Goal: Task Accomplishment & Management: Use online tool/utility

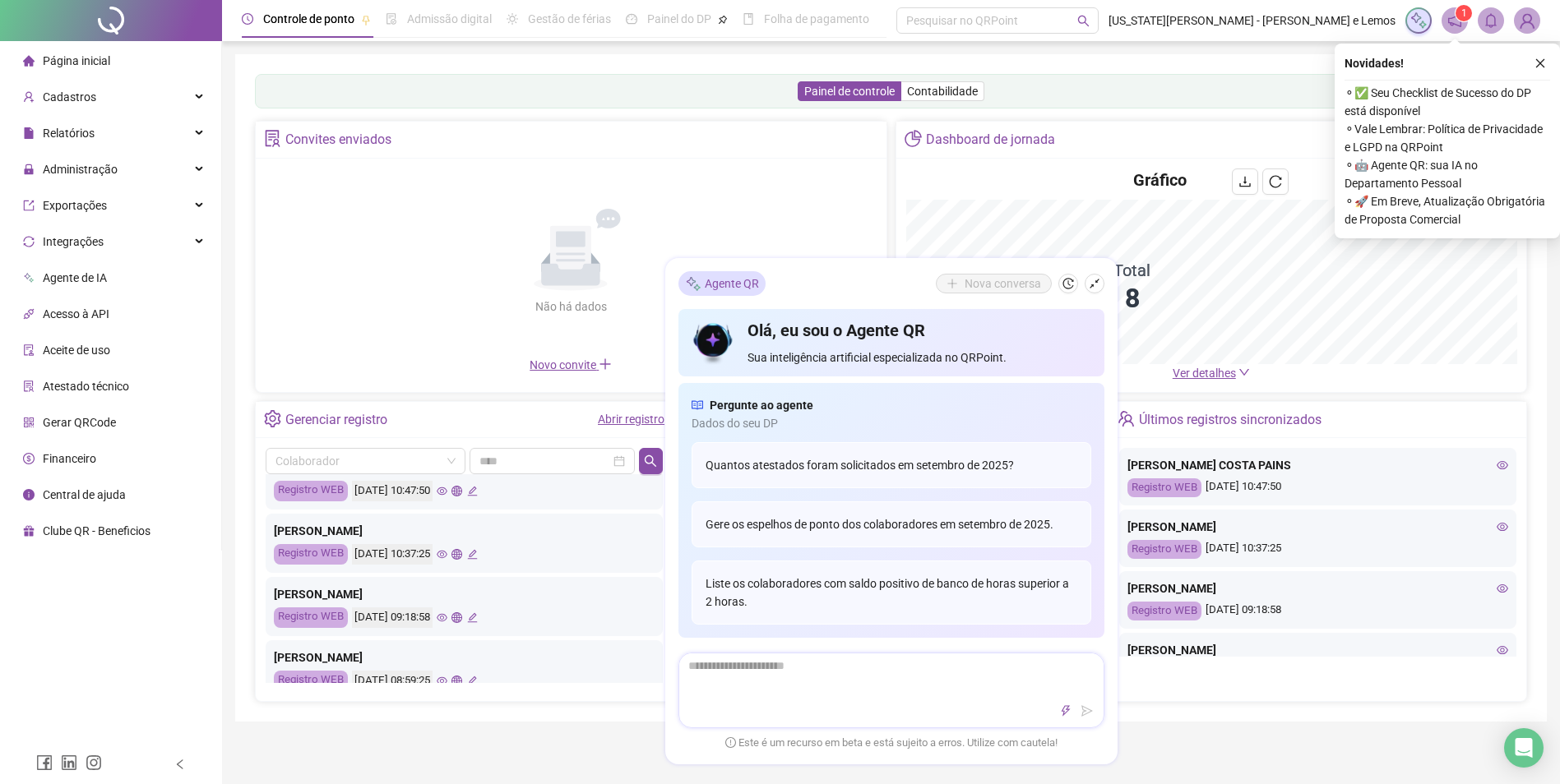
scroll to position [164, 0]
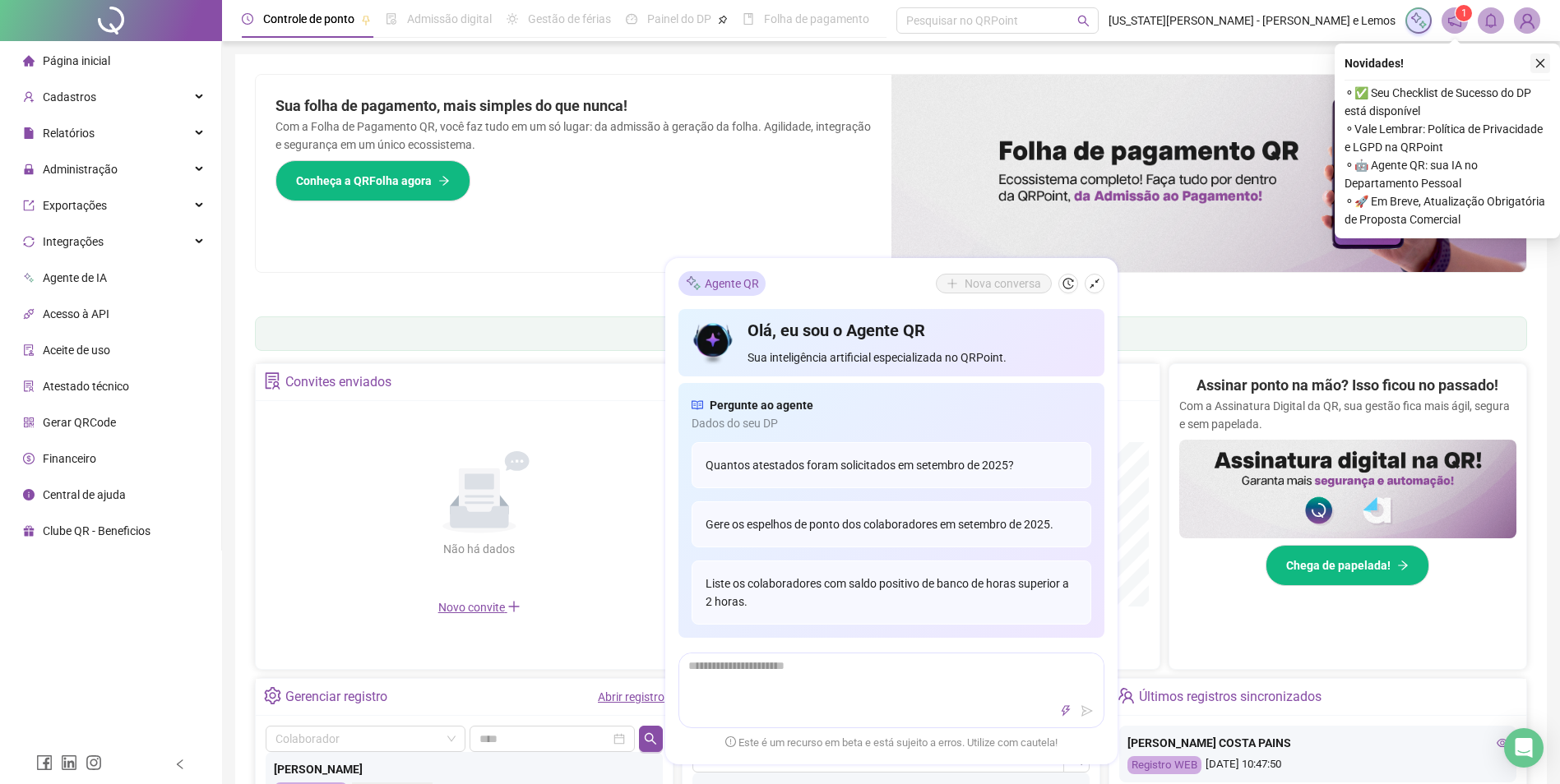
click at [1535, 55] on button "button" at bounding box center [1540, 64] width 20 height 20
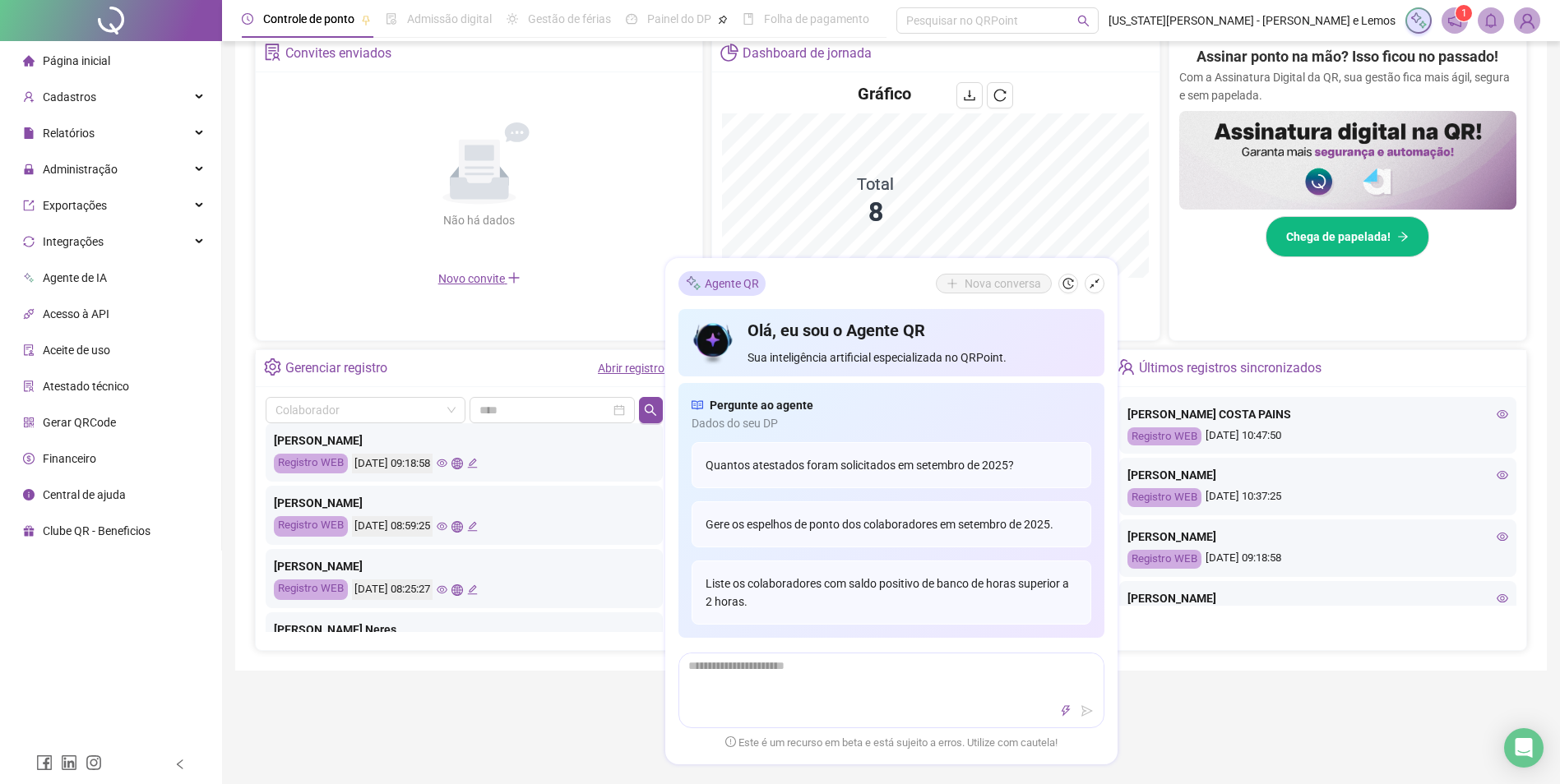
scroll to position [575, 0]
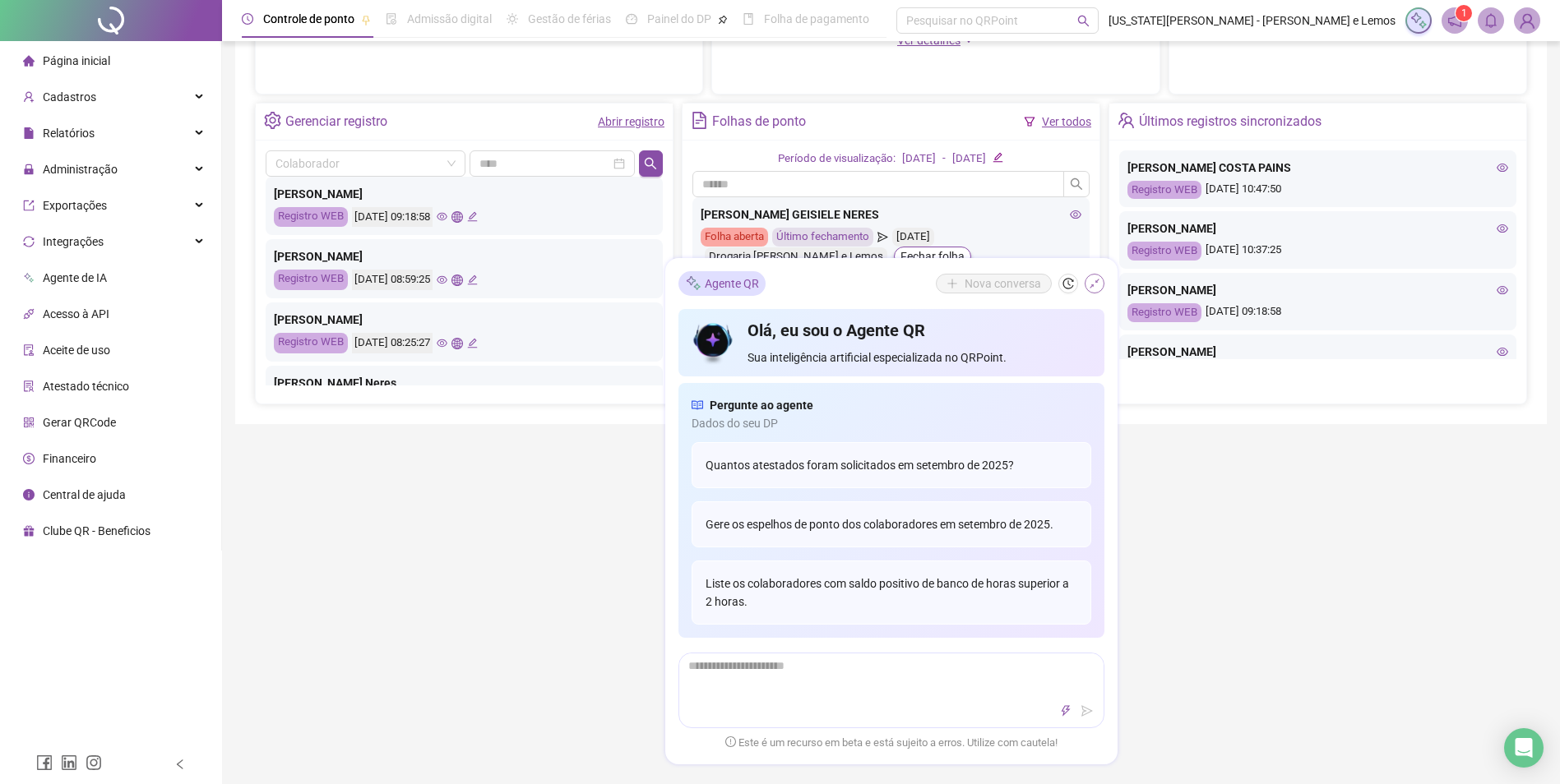
click at [1099, 278] on icon "shrink" at bounding box center [1095, 283] width 12 height 12
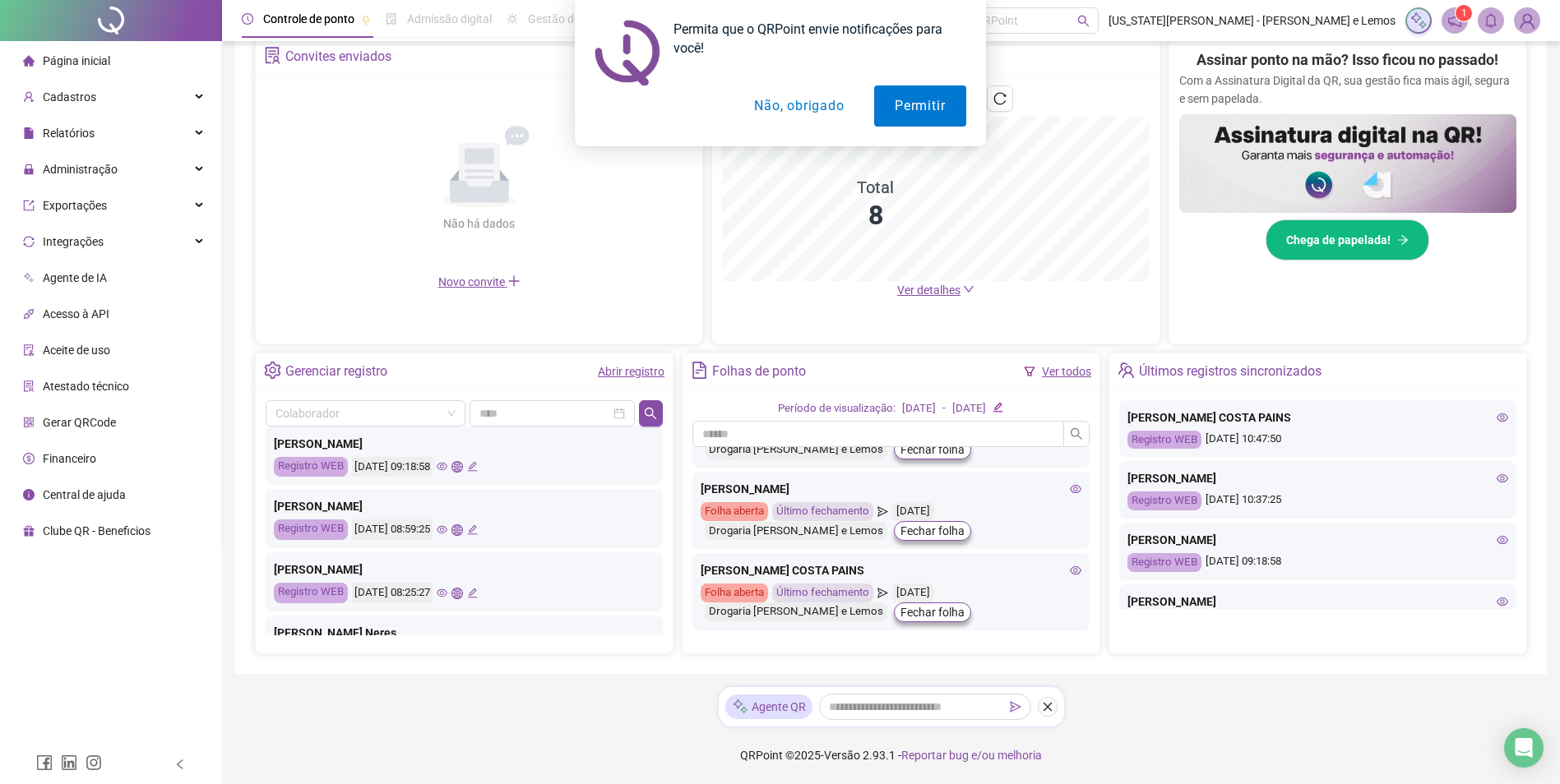
scroll to position [463, 0]
click at [580, 683] on div "Controle de ponto Admissão digital Gestão de férias Painel do DP Folha de pagam…" at bounding box center [891, 229] width 1339 height 1110
click at [436, 64] on div "Permita que o QRPoint envie notificações para você! Permitir Não, obrigado" at bounding box center [780, 73] width 1560 height 146
click at [87, 179] on span "Administração" at bounding box center [71, 169] width 95 height 33
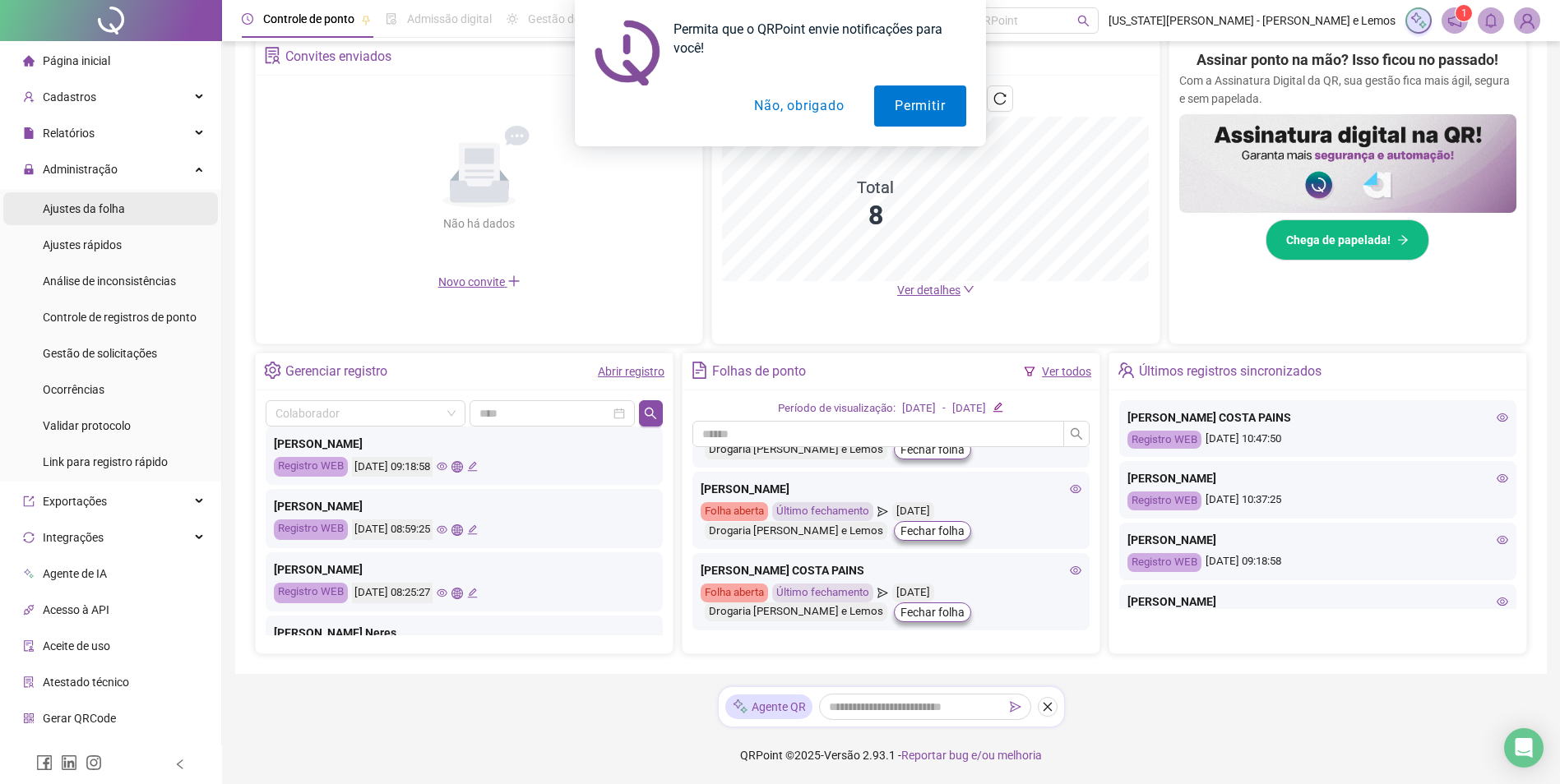
click at [89, 214] on span "Ajustes da folha" at bounding box center [84, 209] width 82 height 13
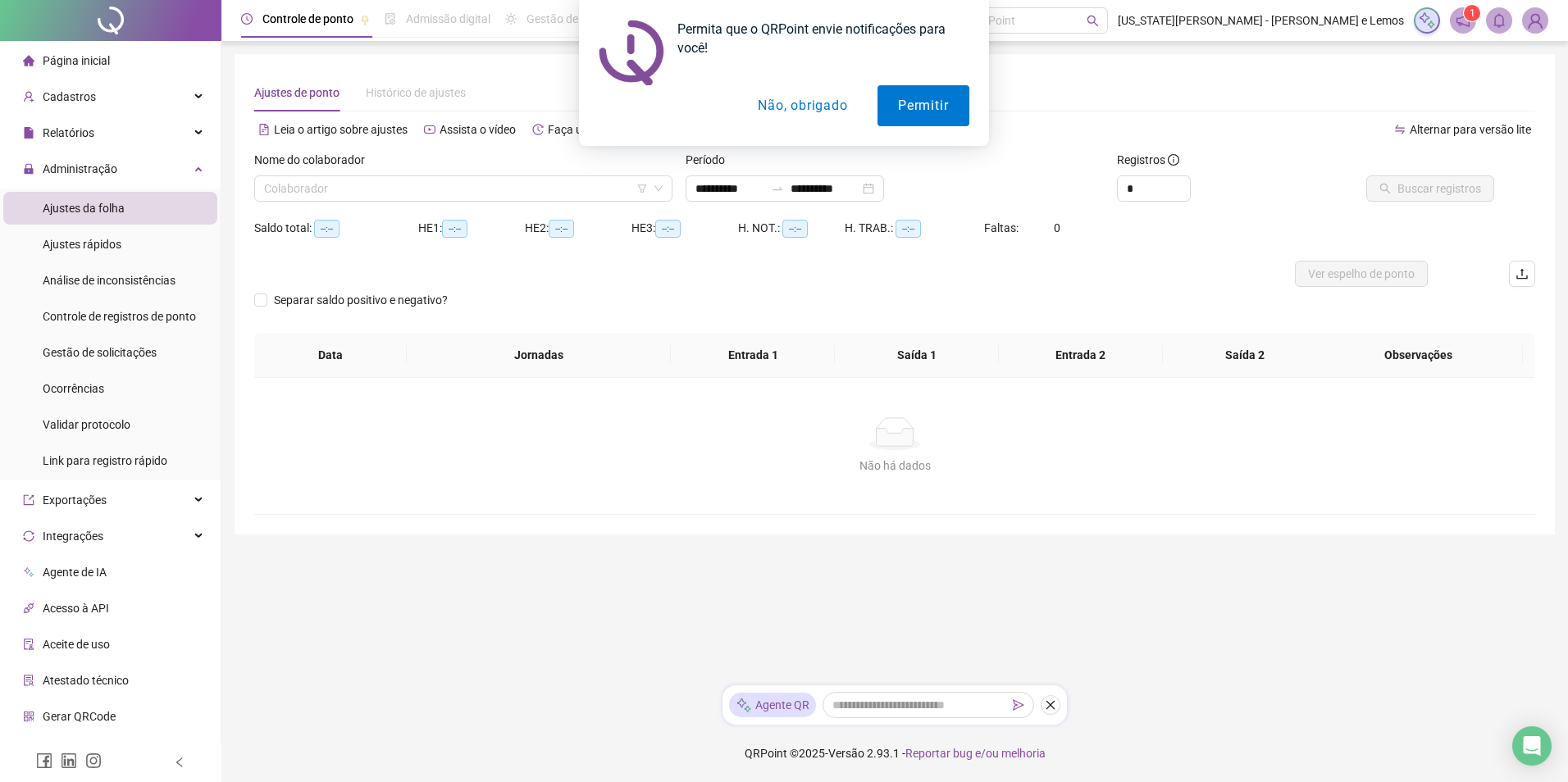
type input "**********"
click at [278, 194] on input "search" at bounding box center [455, 189] width 384 height 25
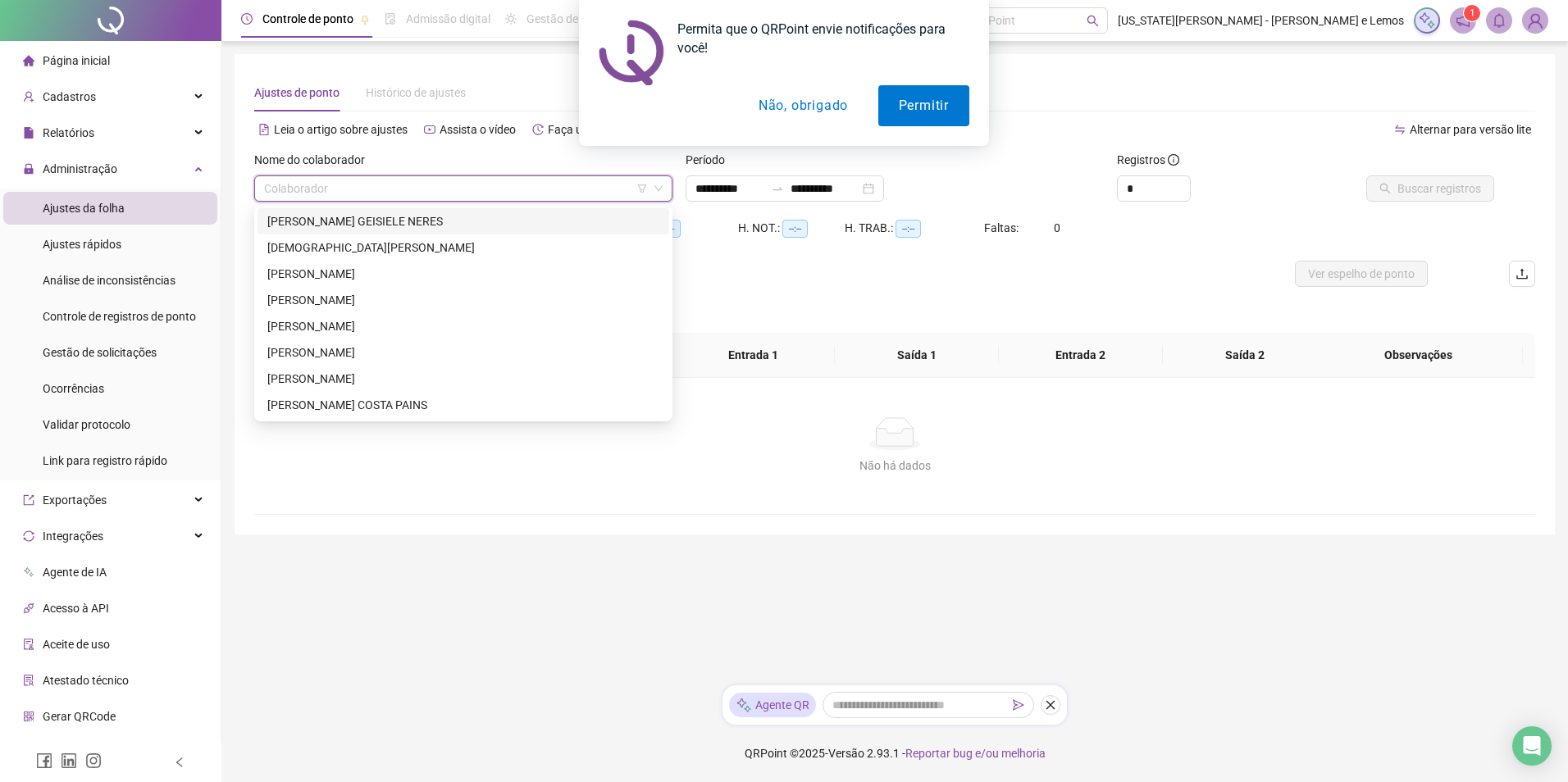
click at [290, 224] on div "[PERSON_NAME] GEISIELE NERES" at bounding box center [463, 222] width 392 height 18
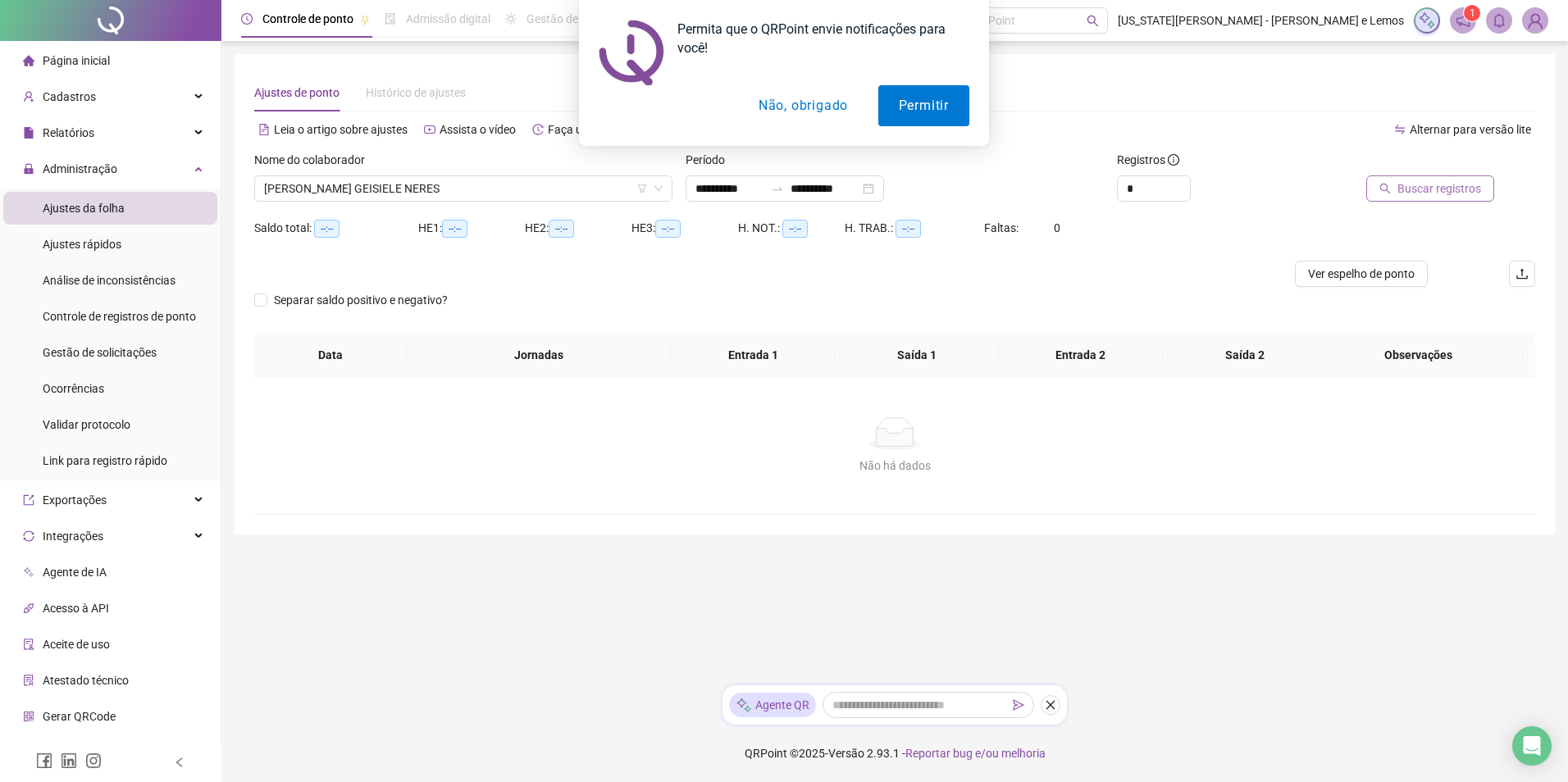
click at [1413, 180] on span "Buscar registros" at bounding box center [1439, 189] width 84 height 18
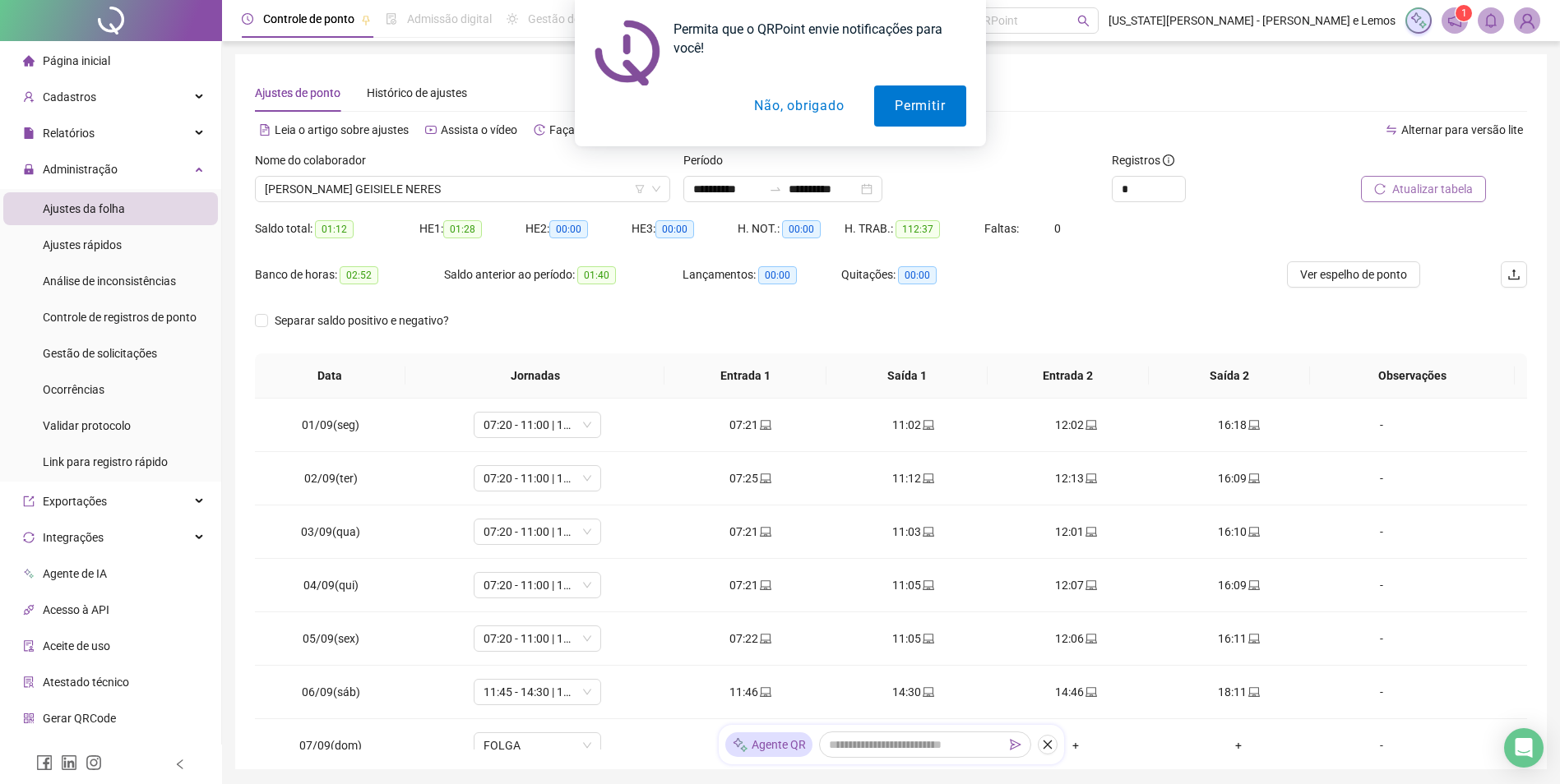
click at [757, 109] on button "Não, obrigado" at bounding box center [799, 106] width 131 height 41
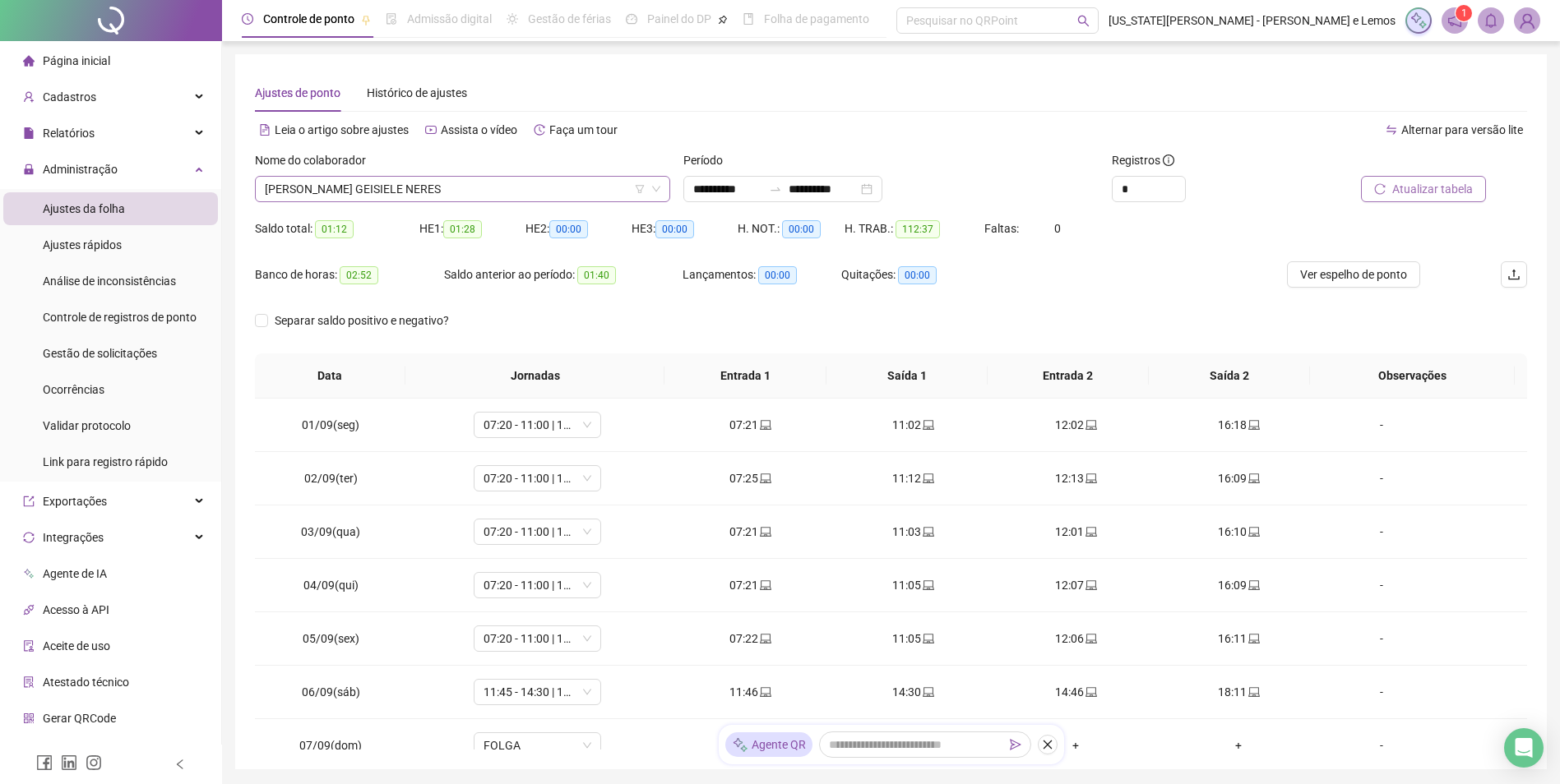
click at [509, 180] on span "[PERSON_NAME] GEISIELE NERES" at bounding box center [462, 189] width 395 height 25
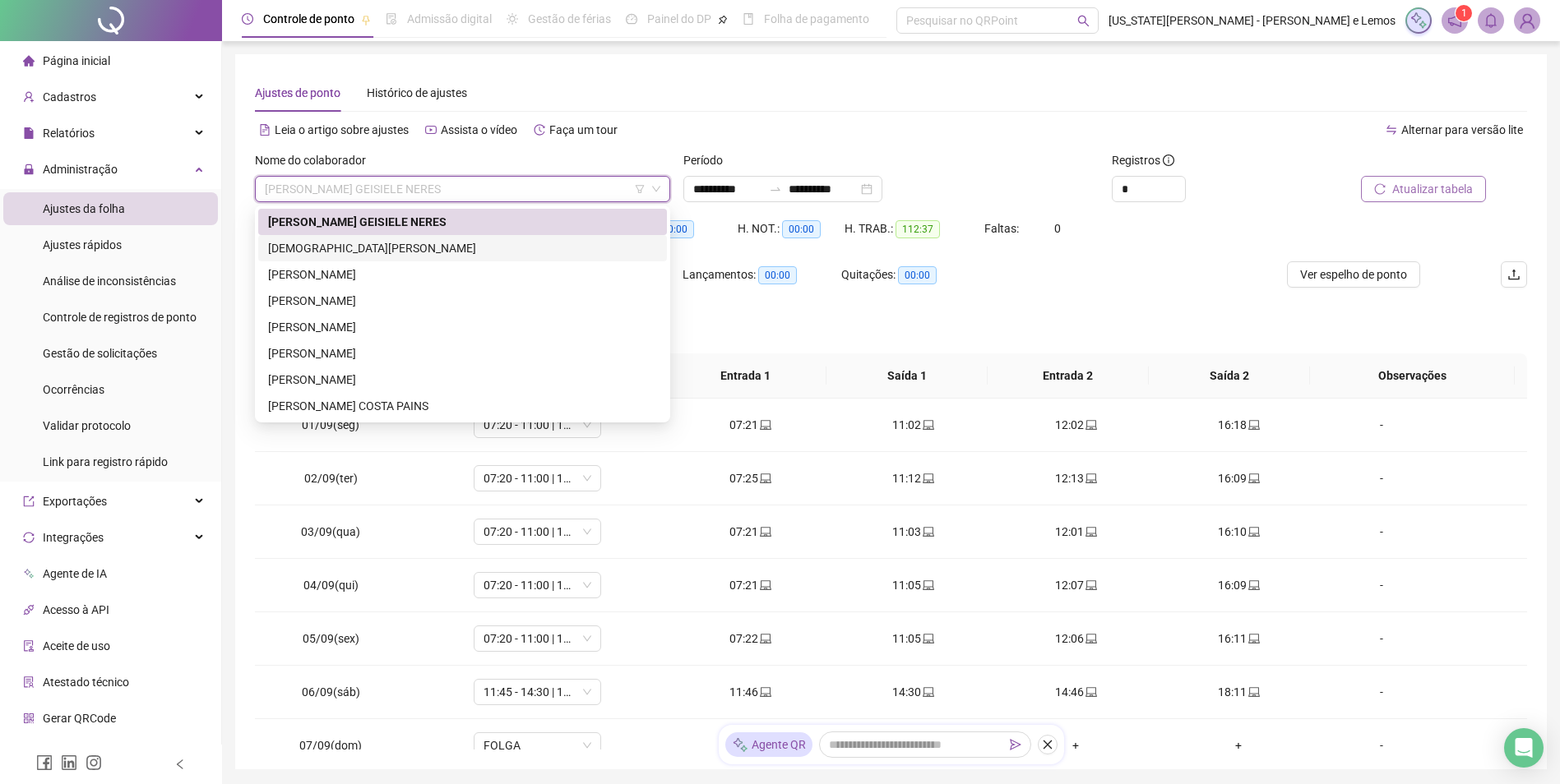
click at [465, 239] on div "[DEMOGRAPHIC_DATA][PERSON_NAME]" at bounding box center [463, 248] width 389 height 18
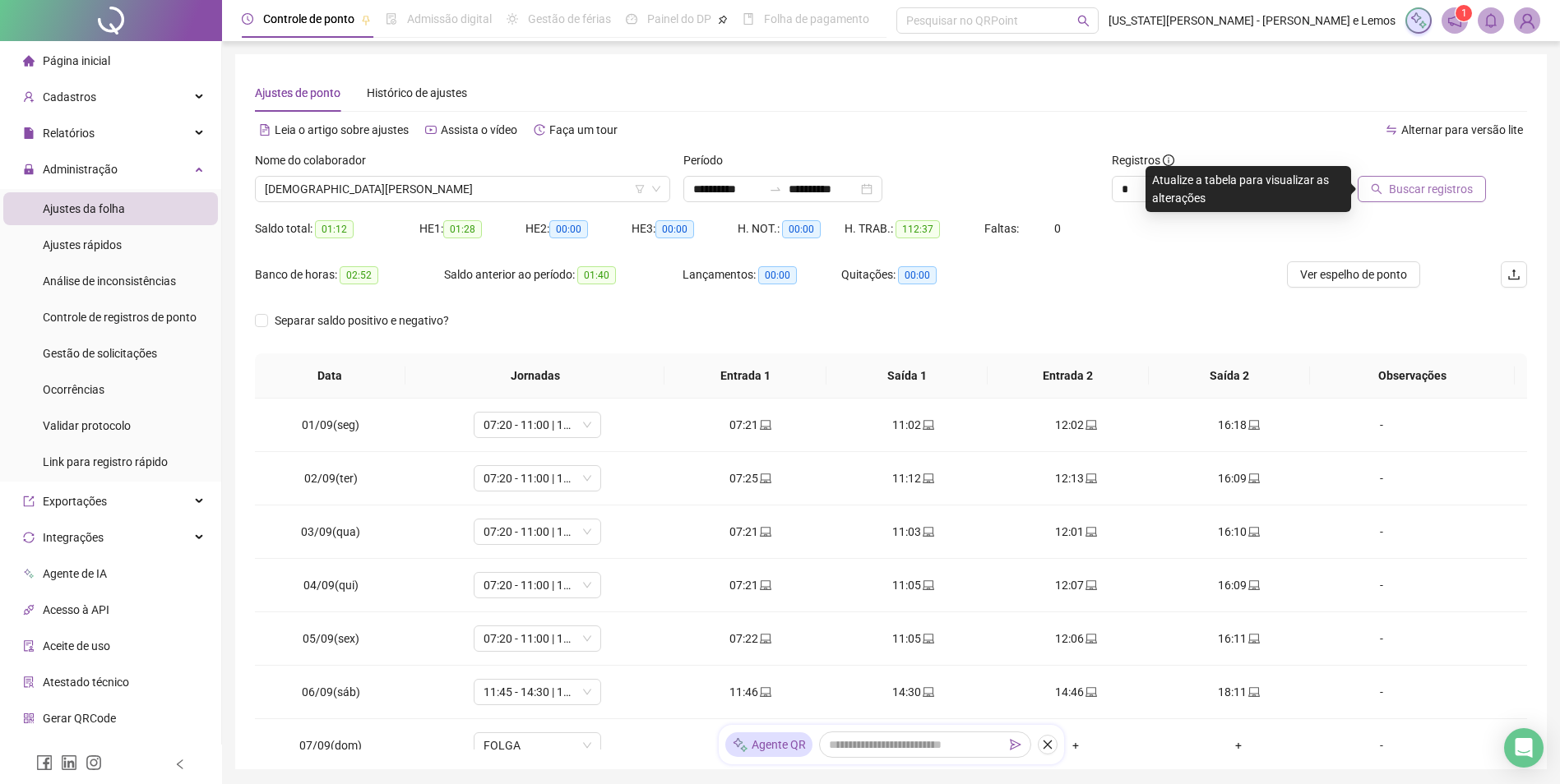
click at [1442, 191] on span "Buscar registros" at bounding box center [1432, 189] width 84 height 18
